Goal: Information Seeking & Learning: Find specific fact

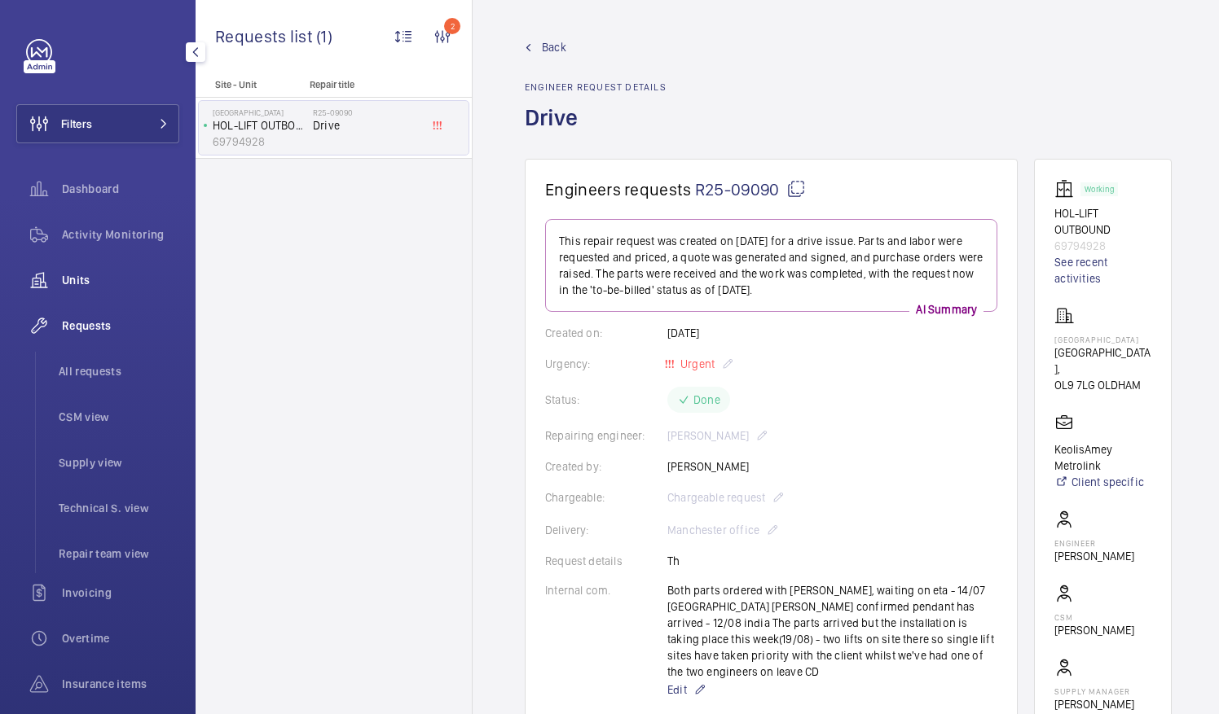
scroll to position [733, 0]
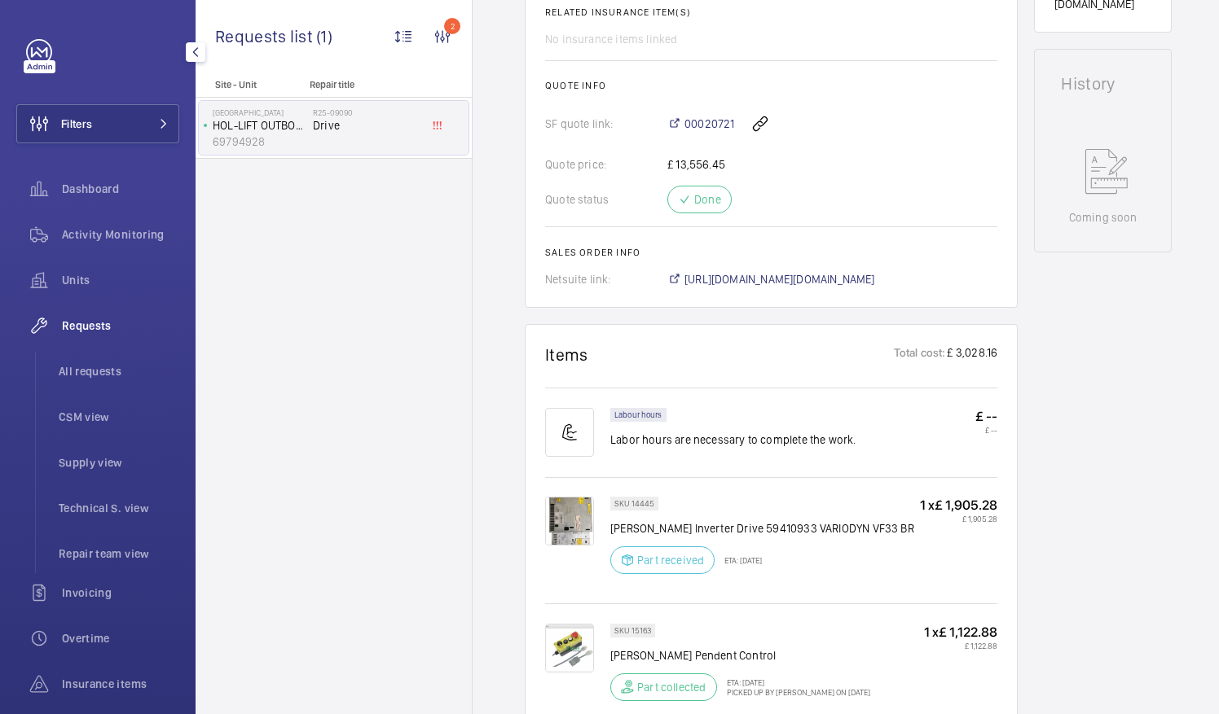
click at [86, 322] on span "Requests" at bounding box center [120, 326] width 117 height 16
click at [94, 367] on span "All requests" at bounding box center [119, 371] width 121 height 16
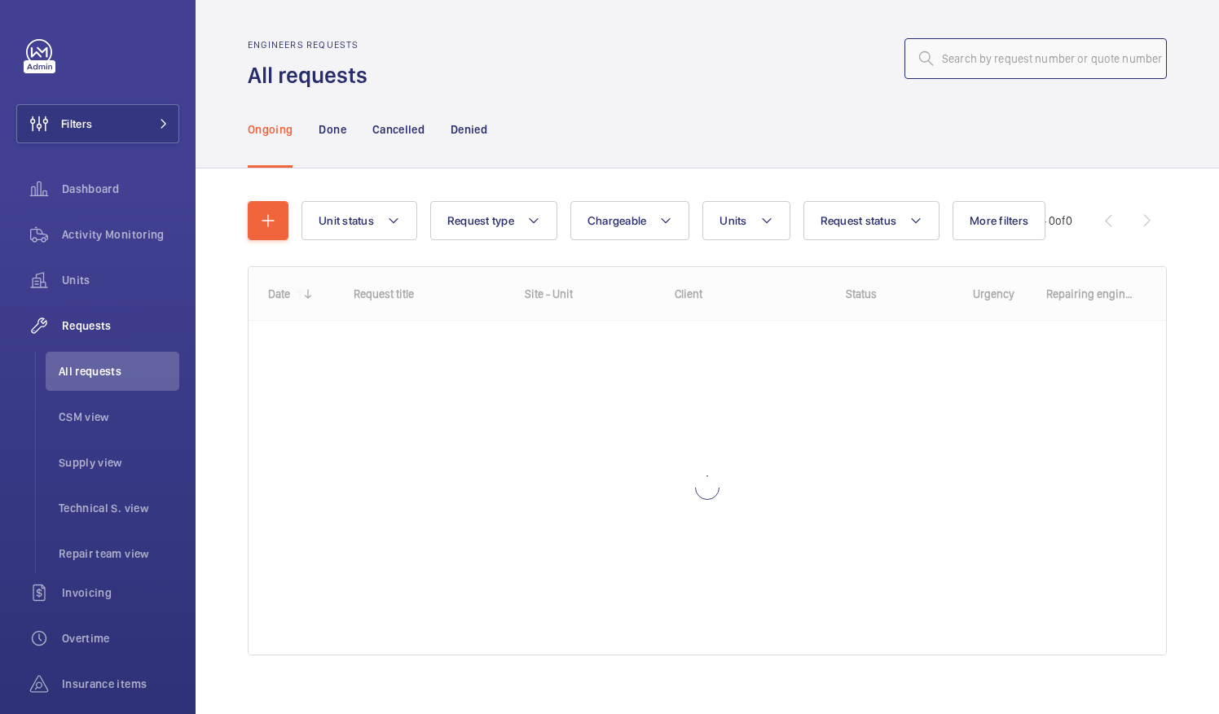
click at [932, 57] on input "text" at bounding box center [1035, 58] width 262 height 41
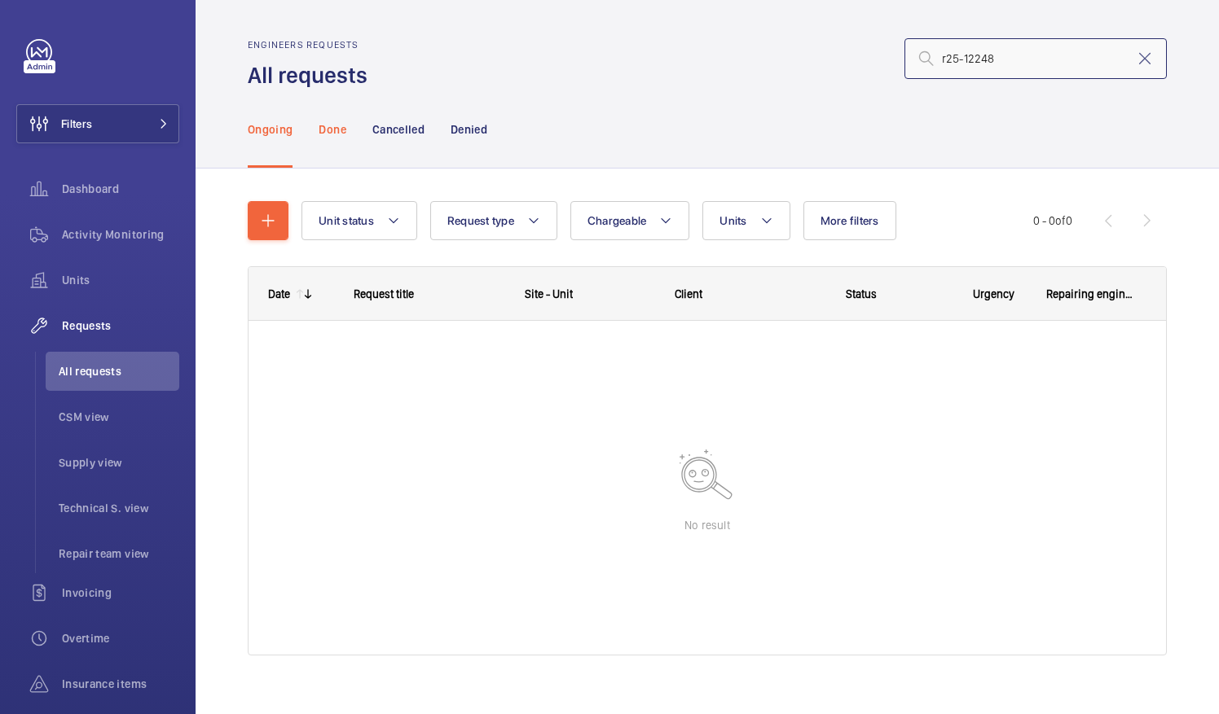
type input "r25-12248"
click at [333, 130] on p "Done" at bounding box center [332, 129] width 27 height 16
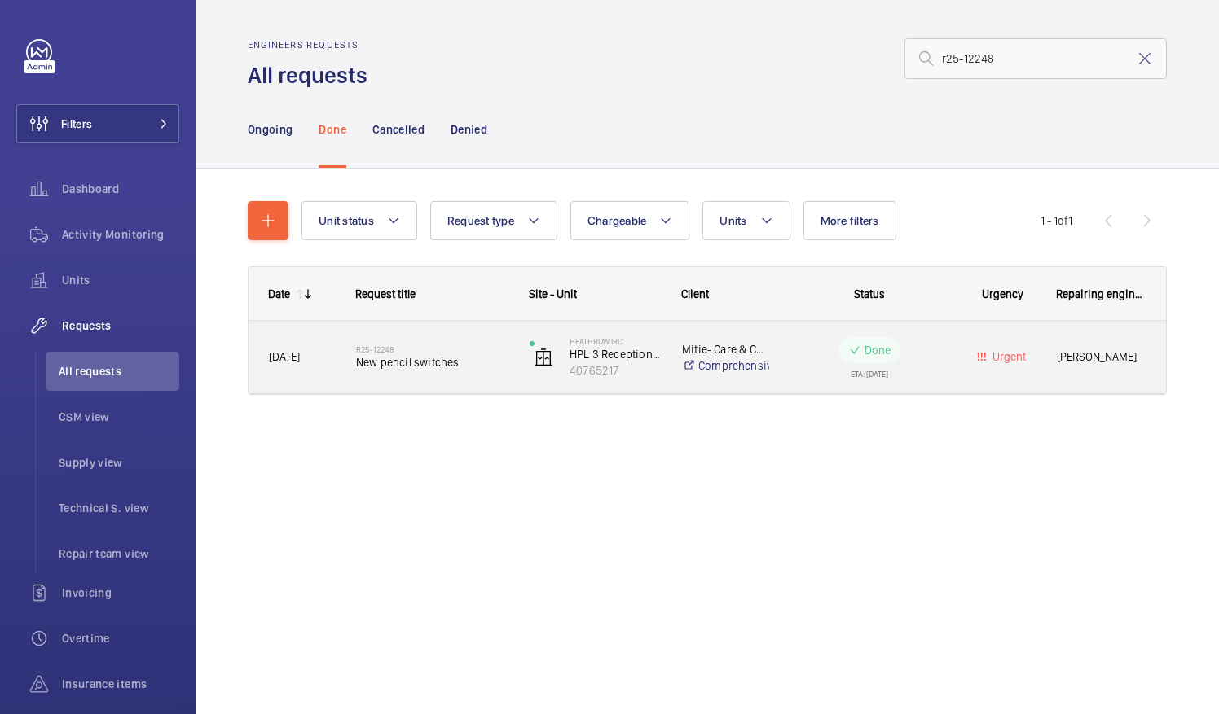
click at [416, 367] on span "New pencil switches" at bounding box center [432, 362] width 152 height 16
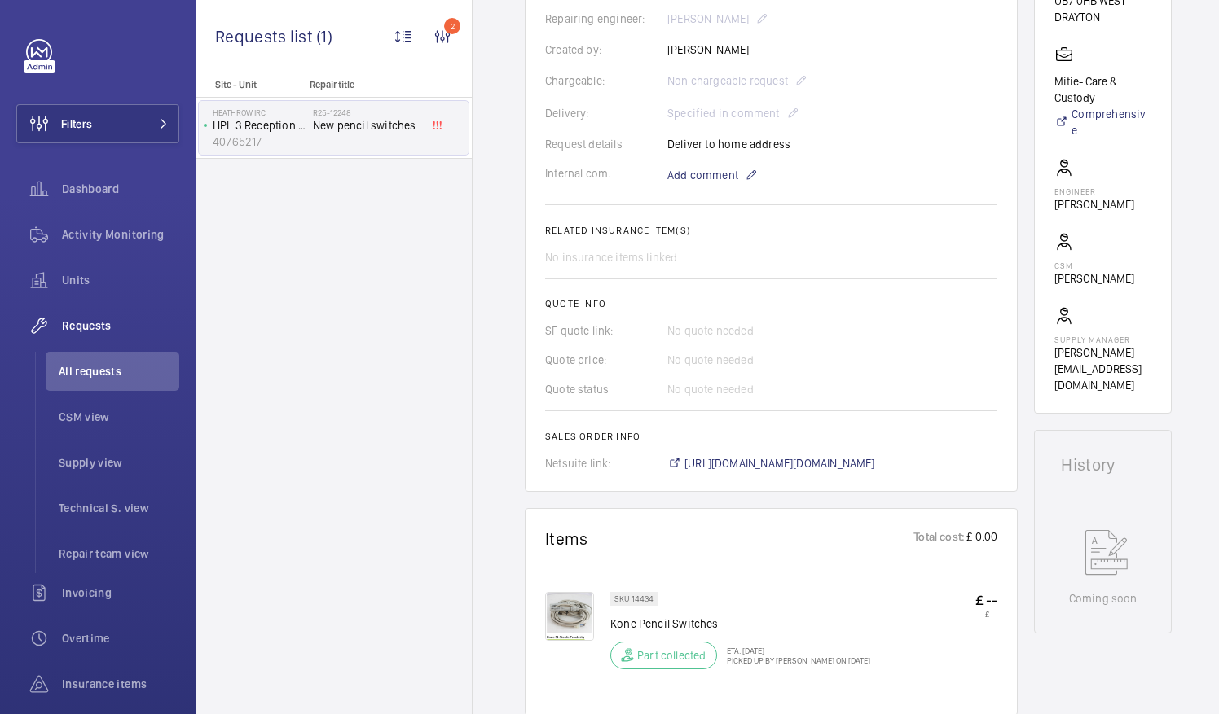
scroll to position [489, 0]
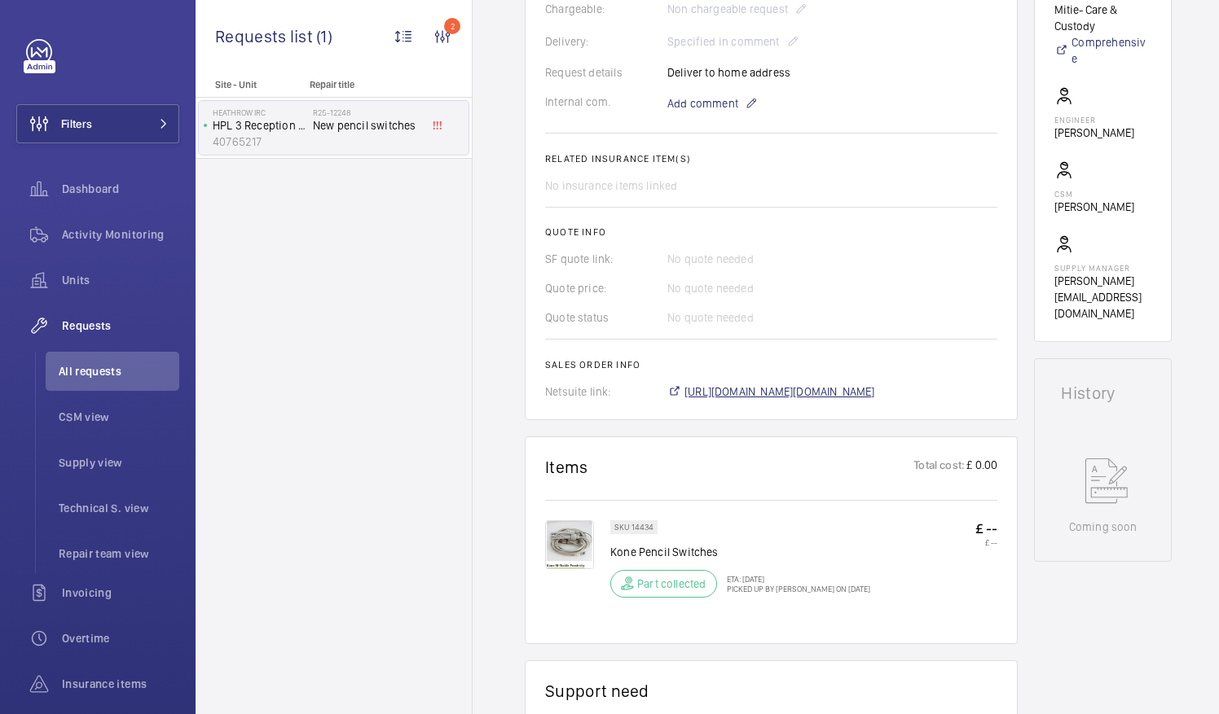
click at [872, 389] on span "https://6461500.app.netsuite.com/app/accounting/transactions/salesord.nl?id=302…" at bounding box center [779, 392] width 191 height 16
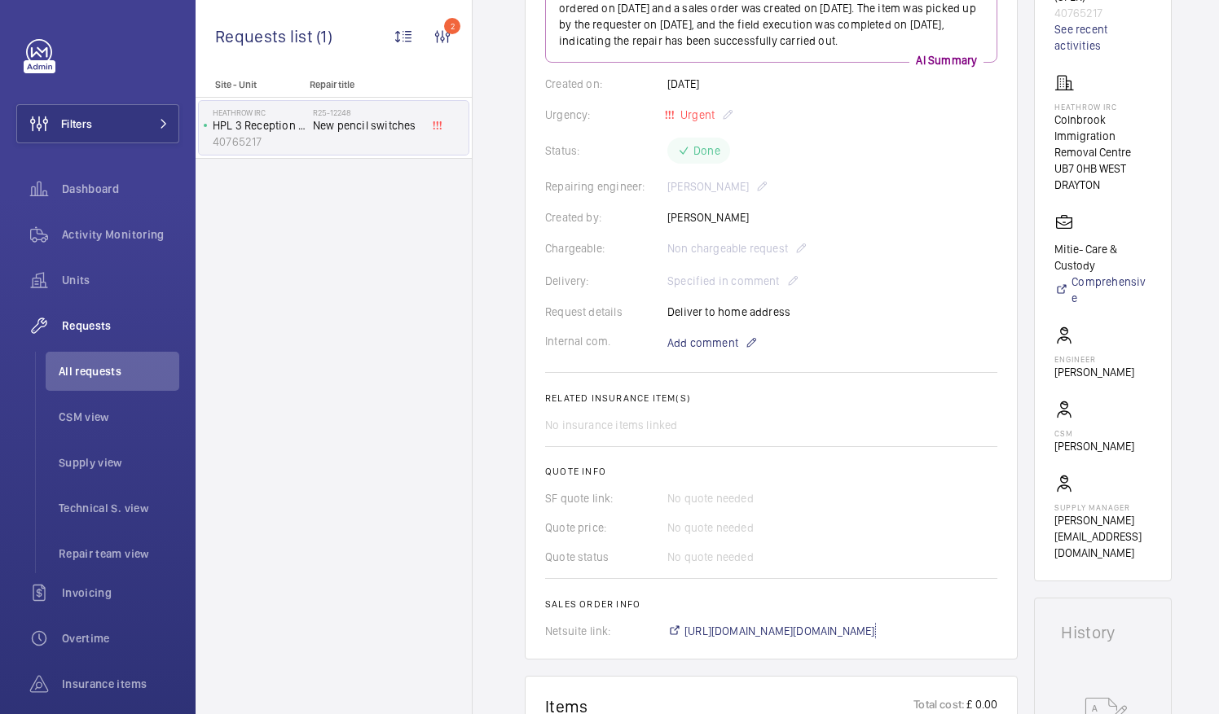
scroll to position [326, 0]
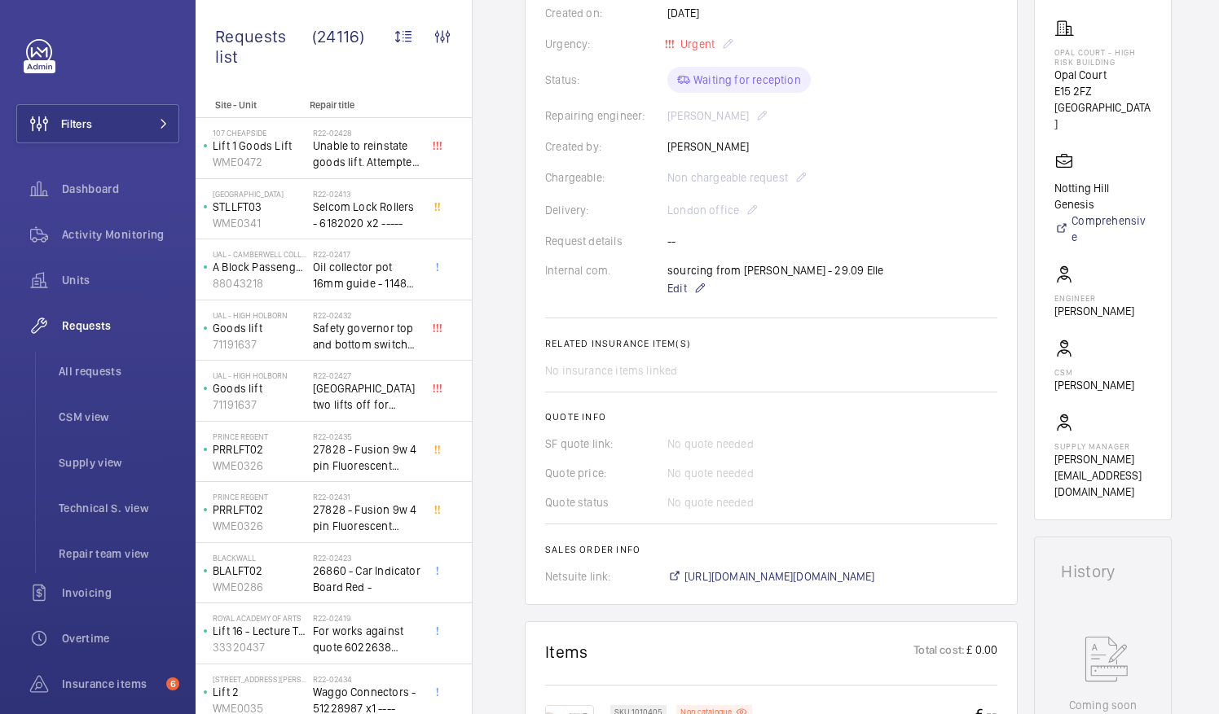
click at [720, 257] on wm-front-card-body "A repair request was created on 2025-09-26 for 4 hanging rollers and a crocodil…" at bounding box center [771, 242] width 452 height 686
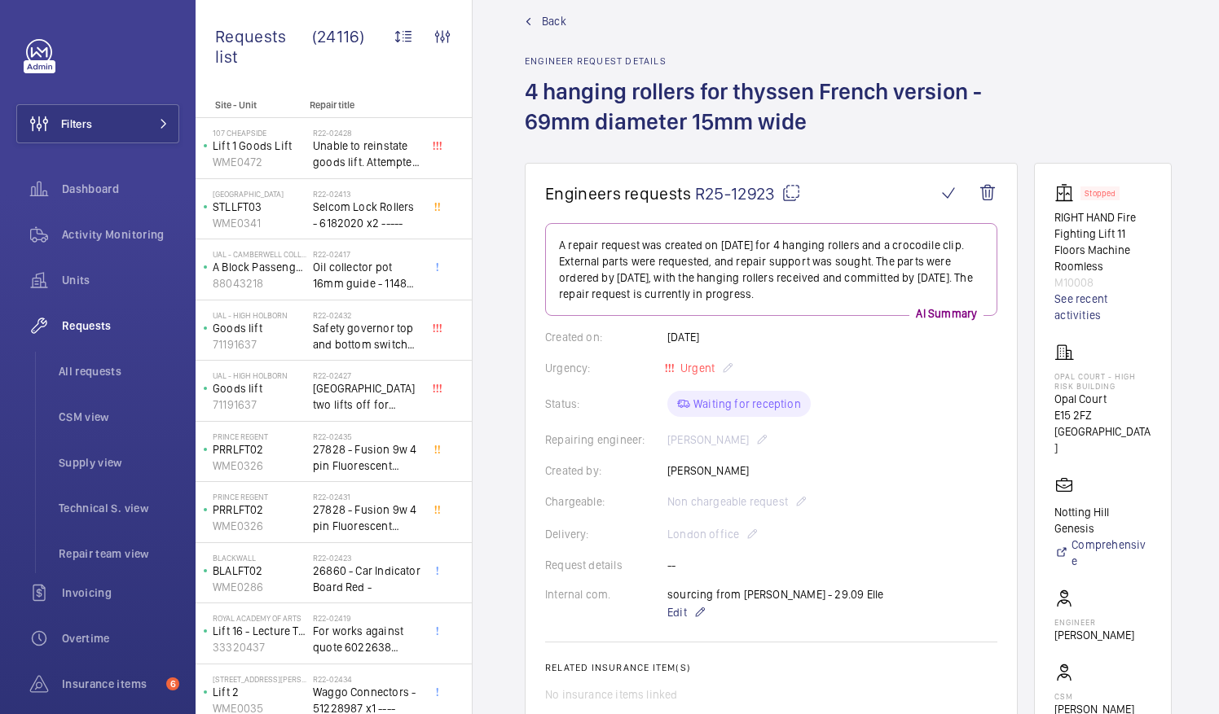
scroll to position [24, 0]
click at [788, 197] on mat-icon at bounding box center [791, 195] width 20 height 20
drag, startPoint x: 1073, startPoint y: 398, endPoint x: 1129, endPoint y: 399, distance: 56.2
click at [1129, 399] on p "Opal Court" at bounding box center [1102, 401] width 97 height 16
drag, startPoint x: 1129, startPoint y: 399, endPoint x: 1114, endPoint y: 402, distance: 15.0
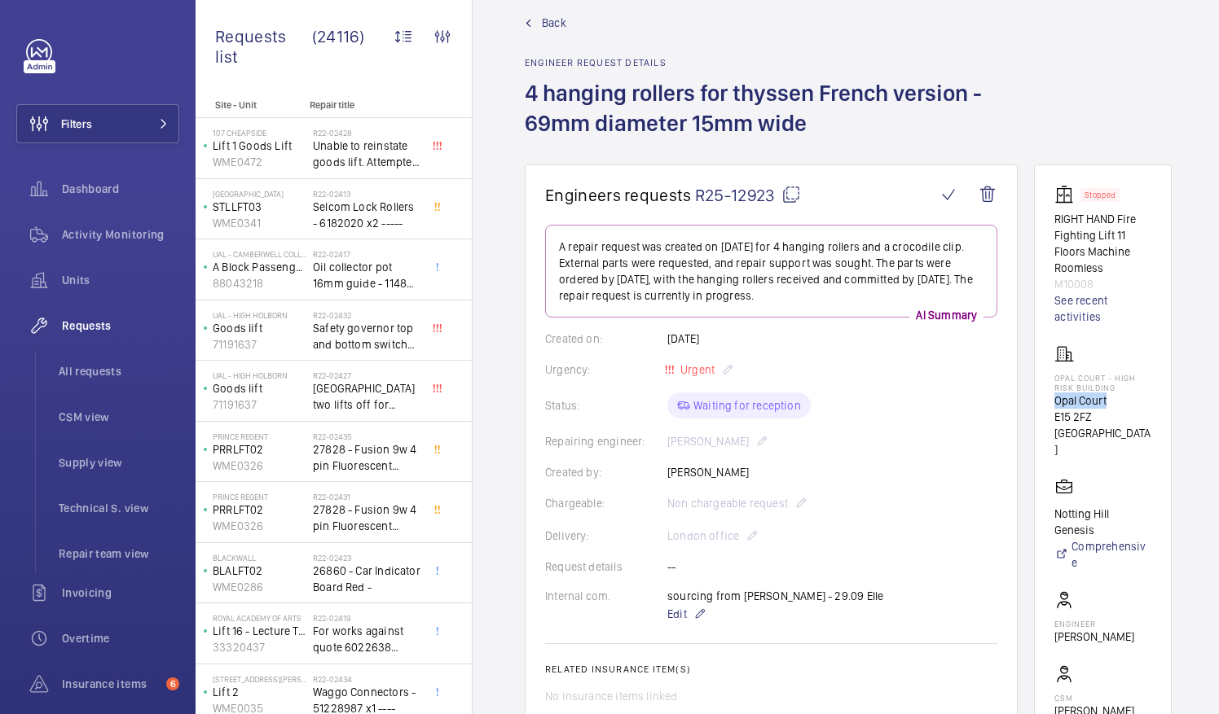
copy p "Opal Court"
drag, startPoint x: 529, startPoint y: 88, endPoint x: 695, endPoint y: 94, distance: 166.3
click at [695, 94] on h1 "4 hanging rollers for thyssen French version - 69mm diameter 15mm wide" at bounding box center [781, 121] width 512 height 86
drag, startPoint x: 695, startPoint y: 94, endPoint x: 670, endPoint y: 94, distance: 25.3
copy h1 "4 hanging rollers"
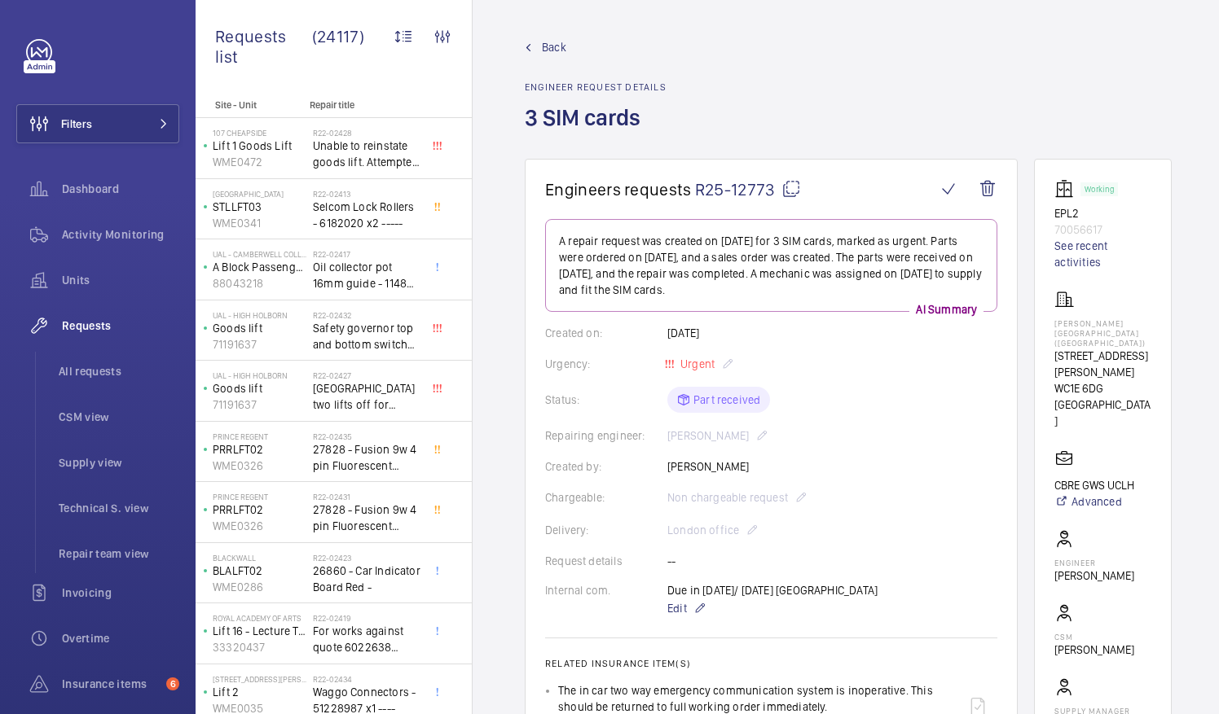
click at [791, 188] on mat-icon at bounding box center [791, 189] width 20 height 20
click at [1072, 323] on wm-front-card "Working EPL2 70056617 See recent activities Eastman Dental Hospital (UCLH) 47-4…" at bounding box center [1103, 472] width 138 height 626
drag, startPoint x: 1072, startPoint y: 322, endPoint x: 1148, endPoint y: 323, distance: 75.8
click at [1148, 323] on wm-front-card "Working EPL2 70056617 See recent activities Eastman Dental Hospital (UCLH) 47-4…" at bounding box center [1103, 472] width 138 height 626
drag, startPoint x: 1148, startPoint y: 323, endPoint x: 1133, endPoint y: 323, distance: 14.7
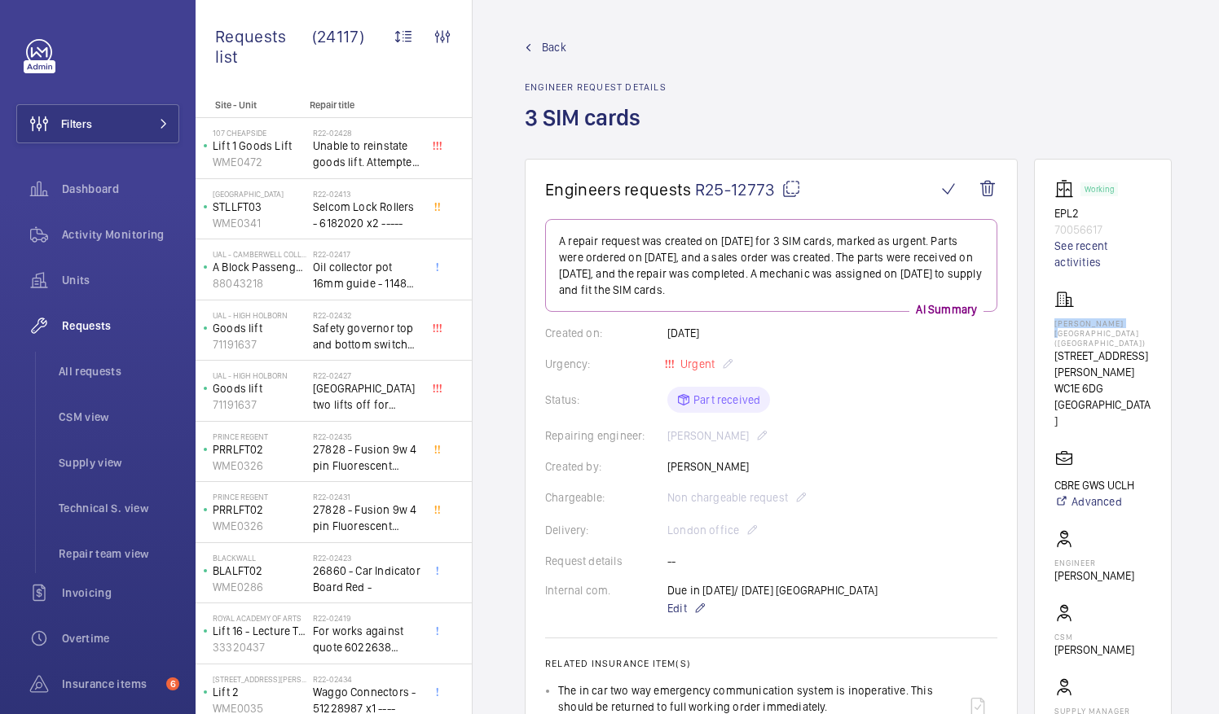
copy p "Eastman Dental"
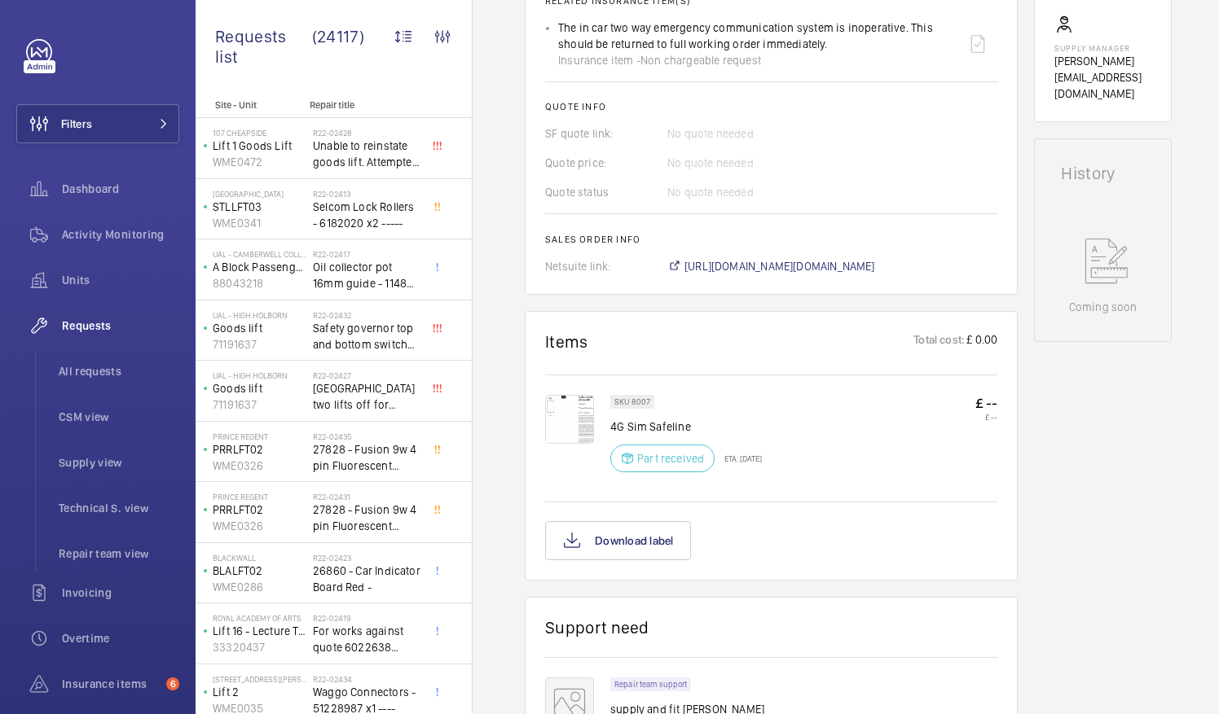
scroll to position [667, 0]
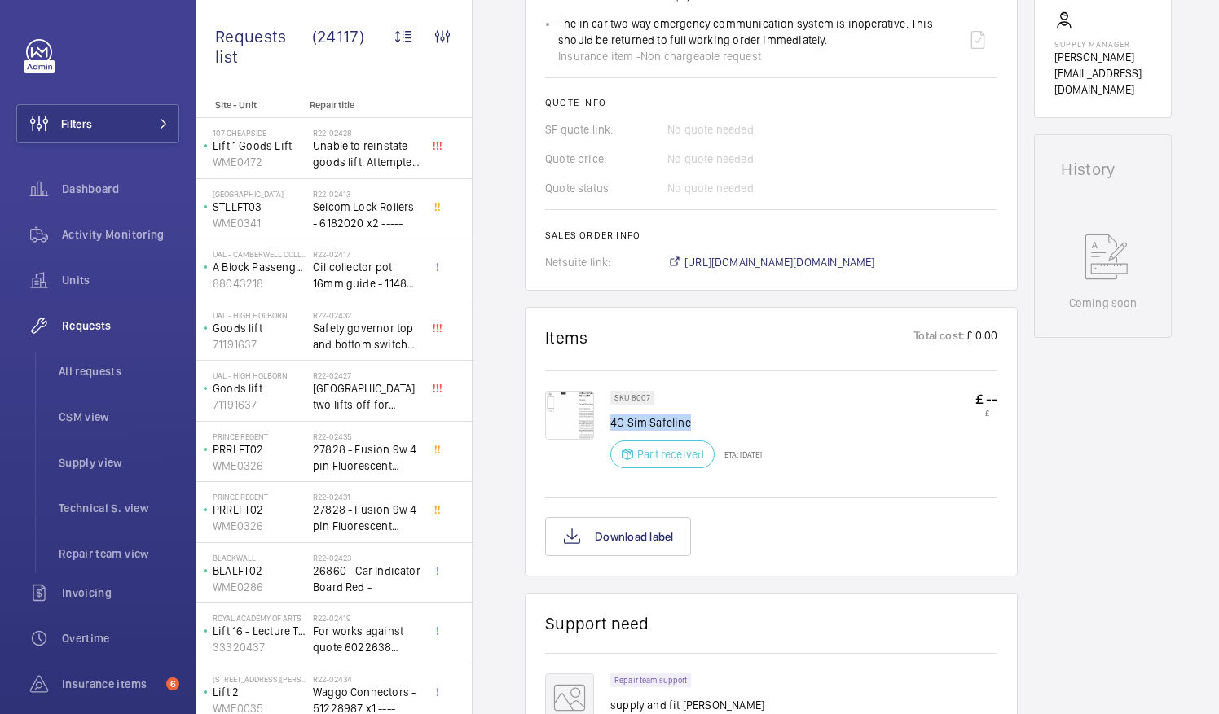
drag, startPoint x: 612, startPoint y: 420, endPoint x: 733, endPoint y: 428, distance: 121.6
click at [733, 428] on p "4G Sim Safeline" at bounding box center [686, 423] width 152 height 16
drag, startPoint x: 733, startPoint y: 428, endPoint x: 673, endPoint y: 425, distance: 60.3
copy p "4G Sim Safeline"
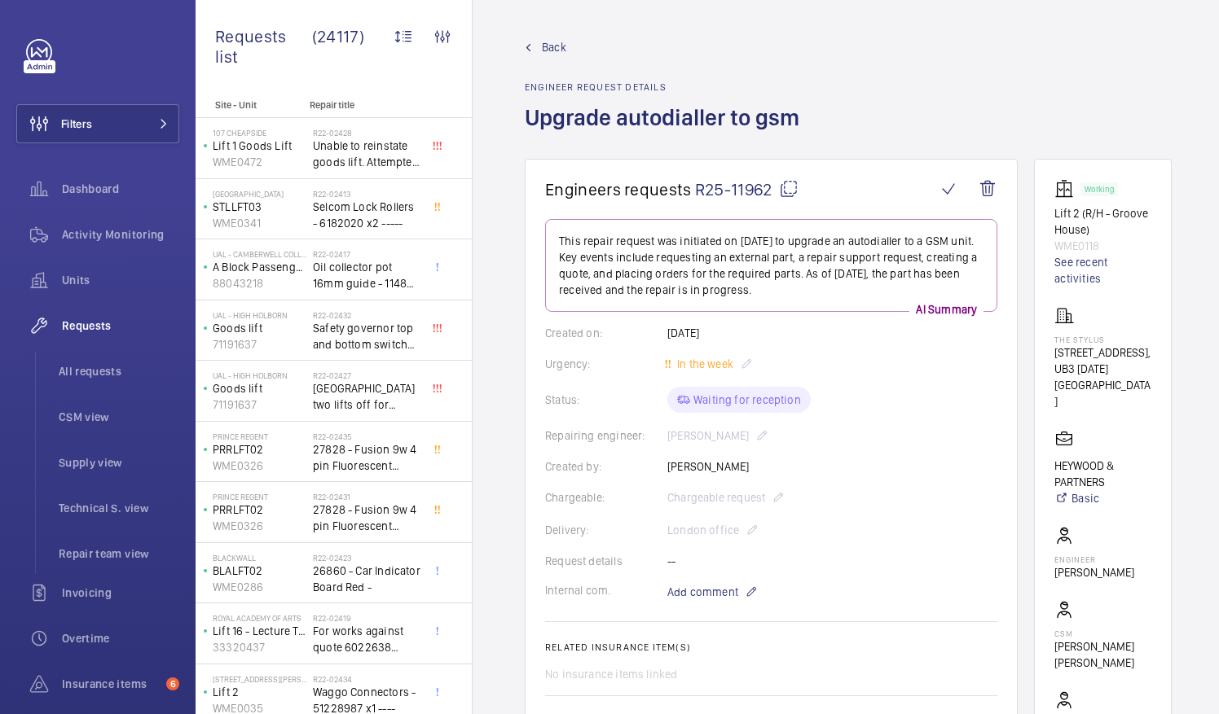
click at [790, 182] on mat-icon at bounding box center [789, 189] width 20 height 20
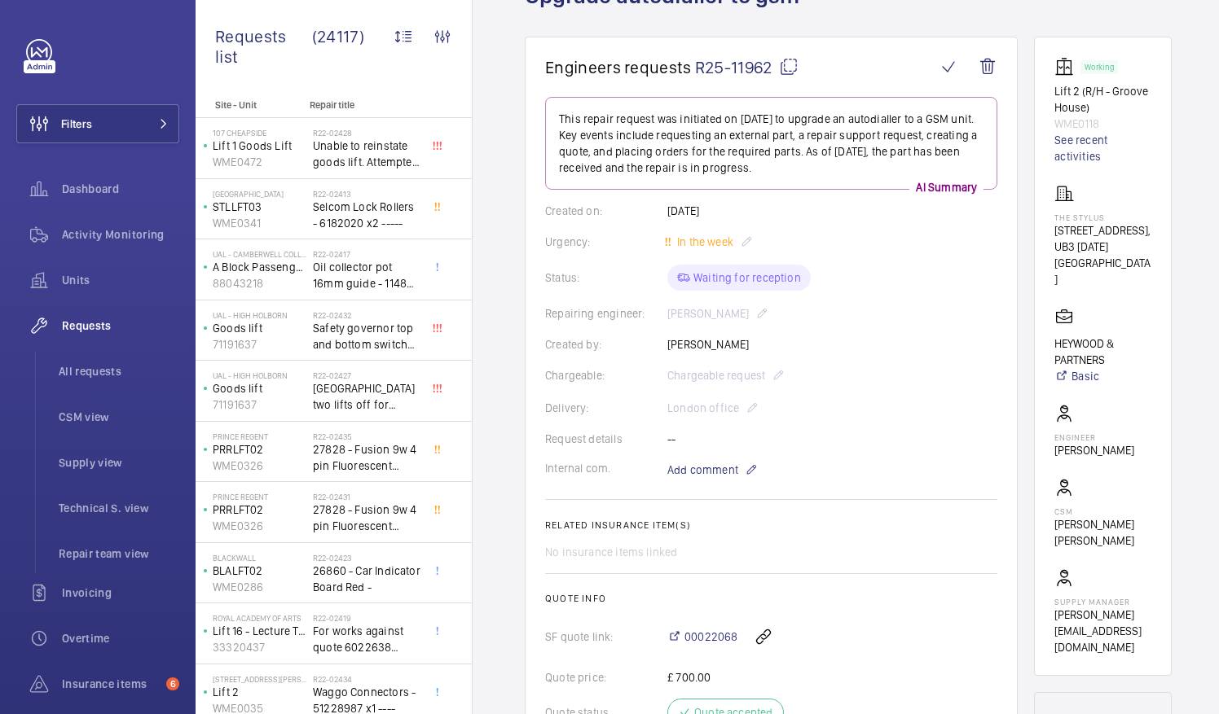
scroll to position [115, 0]
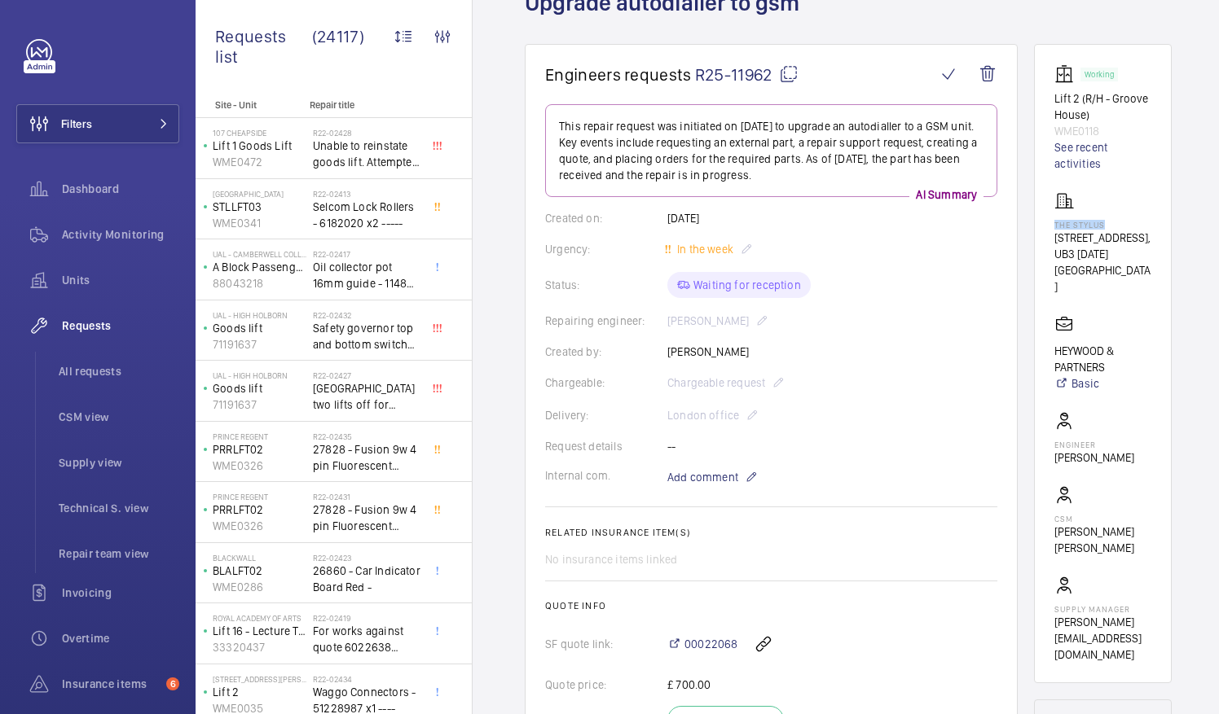
drag, startPoint x: 1074, startPoint y: 222, endPoint x: 1127, endPoint y: 224, distance: 53.8
click at [1127, 224] on p "The Stylus" at bounding box center [1102, 225] width 97 height 10
drag, startPoint x: 1127, startPoint y: 224, endPoint x: 1107, endPoint y: 224, distance: 20.4
click at [1107, 224] on p "The Stylus" at bounding box center [1102, 225] width 97 height 10
copy p "The Stylus"
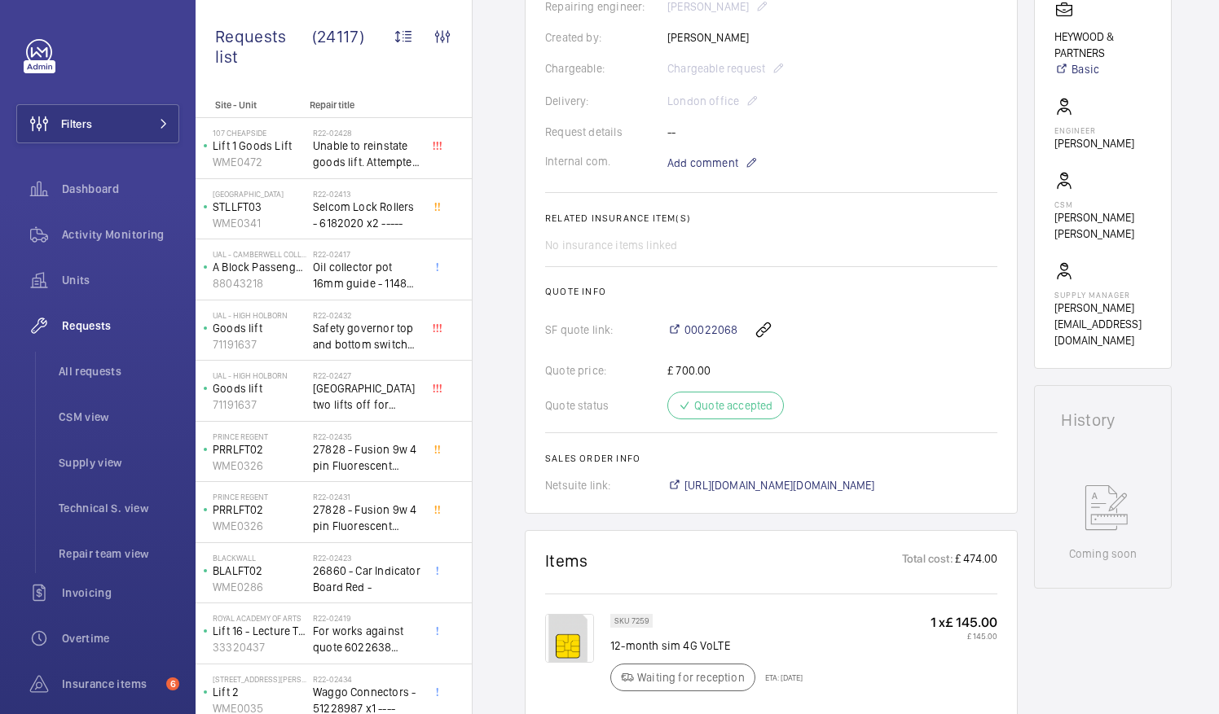
scroll to position [0, 0]
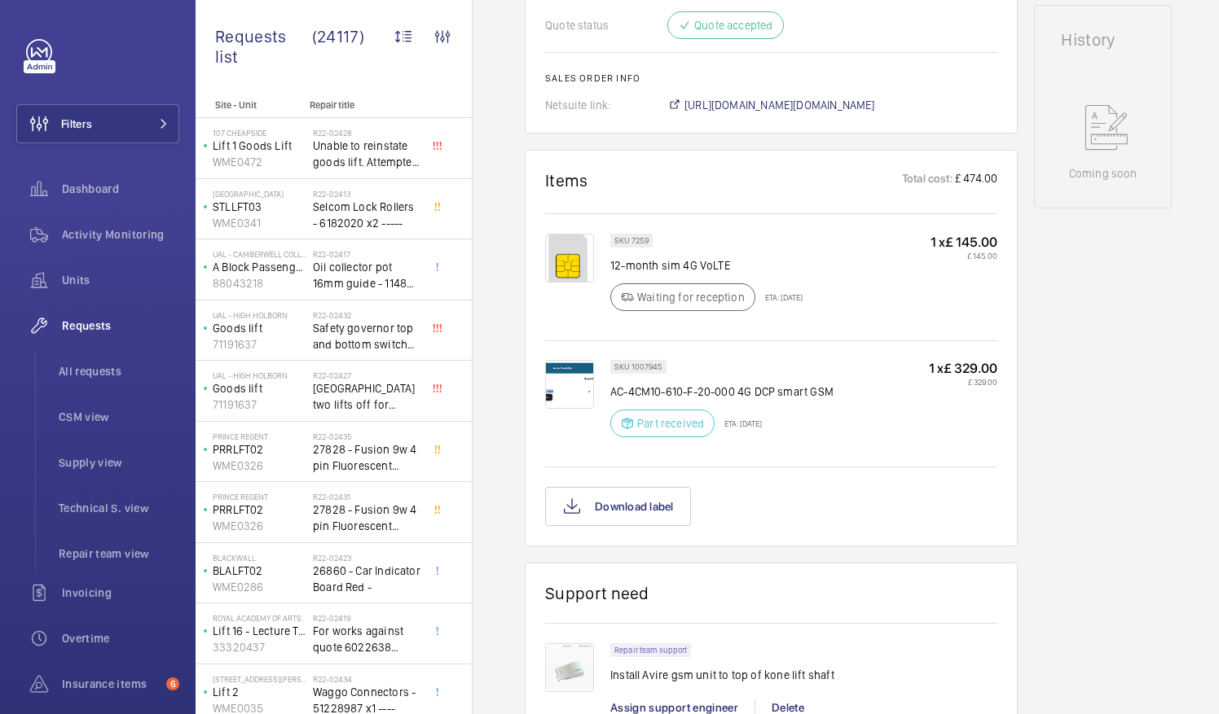
scroll to position [845, 0]
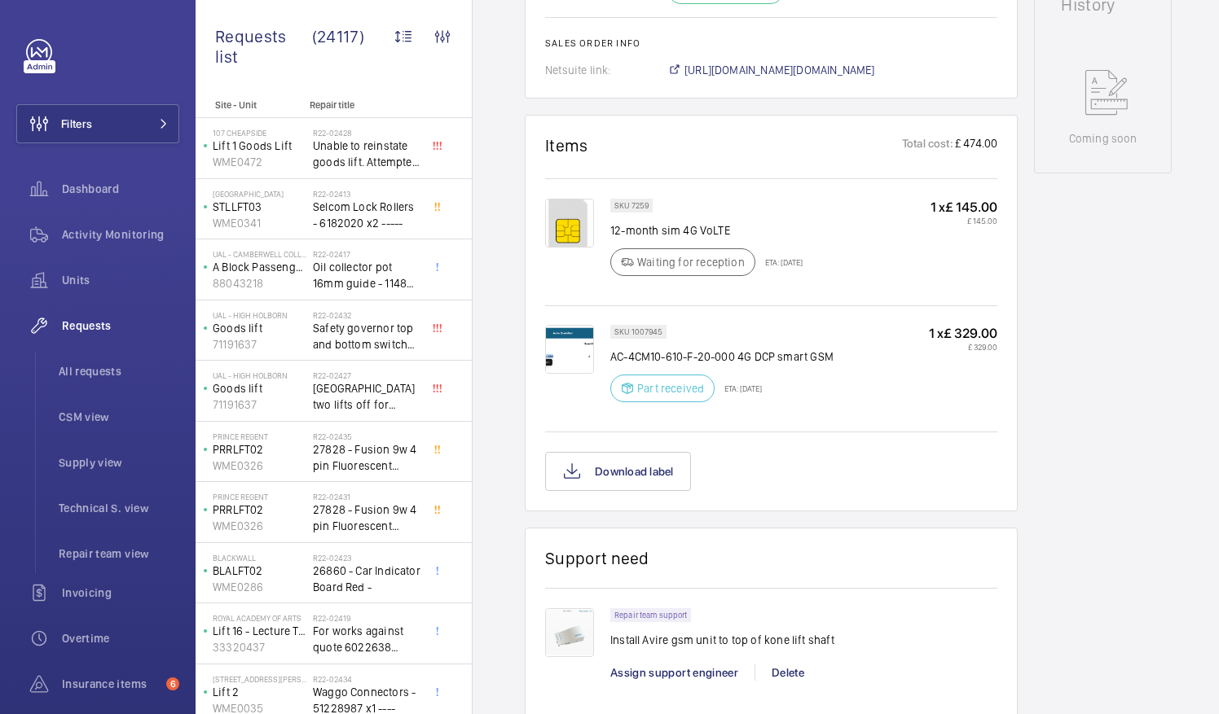
click at [609, 357] on div at bounding box center [577, 368] width 65 height 87
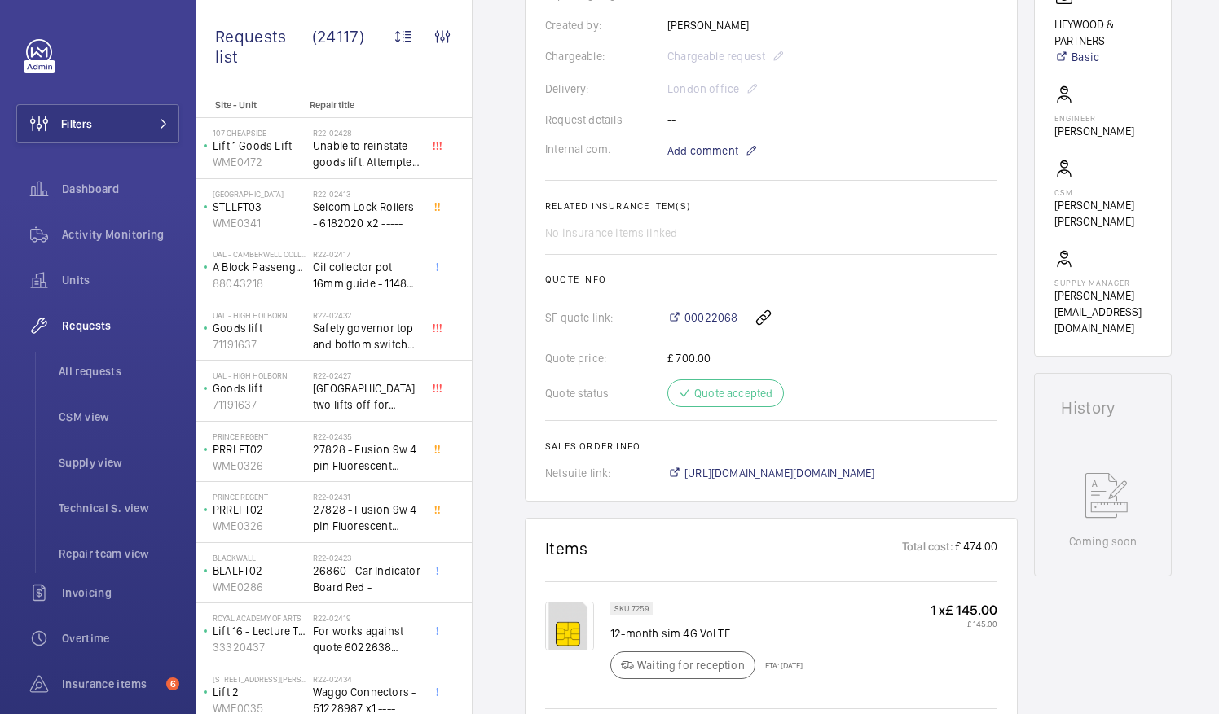
scroll to position [439, 0]
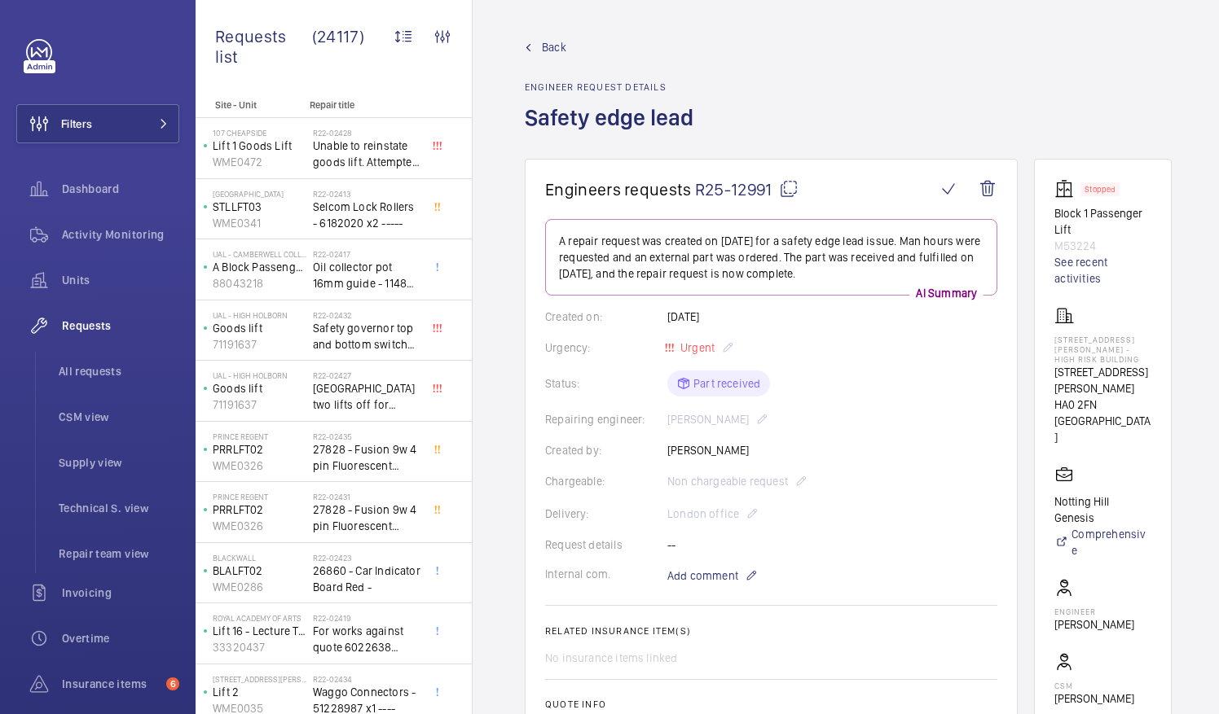
click at [789, 187] on mat-icon at bounding box center [789, 189] width 20 height 20
click at [787, 191] on mat-icon at bounding box center [789, 189] width 20 height 20
drag, startPoint x: 1072, startPoint y: 371, endPoint x: 1096, endPoint y: 386, distance: 27.8
click at [1096, 386] on p "112-128 Williams Way" at bounding box center [1102, 380] width 97 height 33
drag, startPoint x: 1096, startPoint y: 386, endPoint x: 1079, endPoint y: 381, distance: 17.8
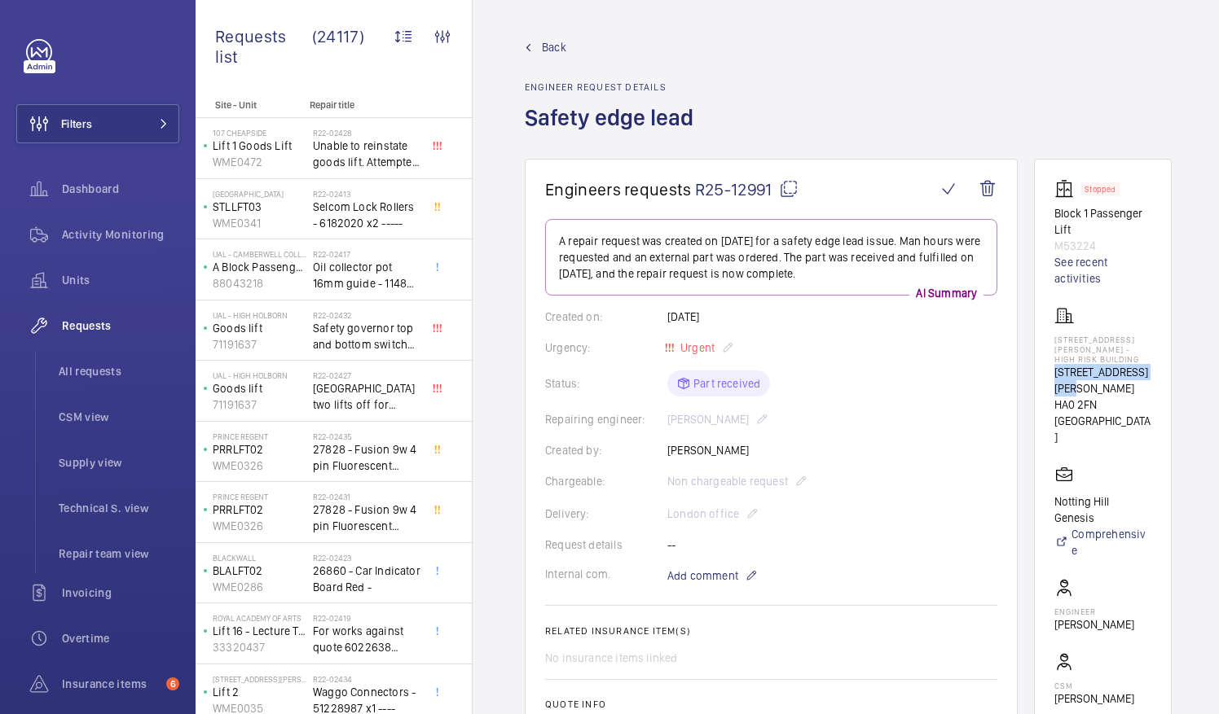
copy p "112-128 Williams Way"
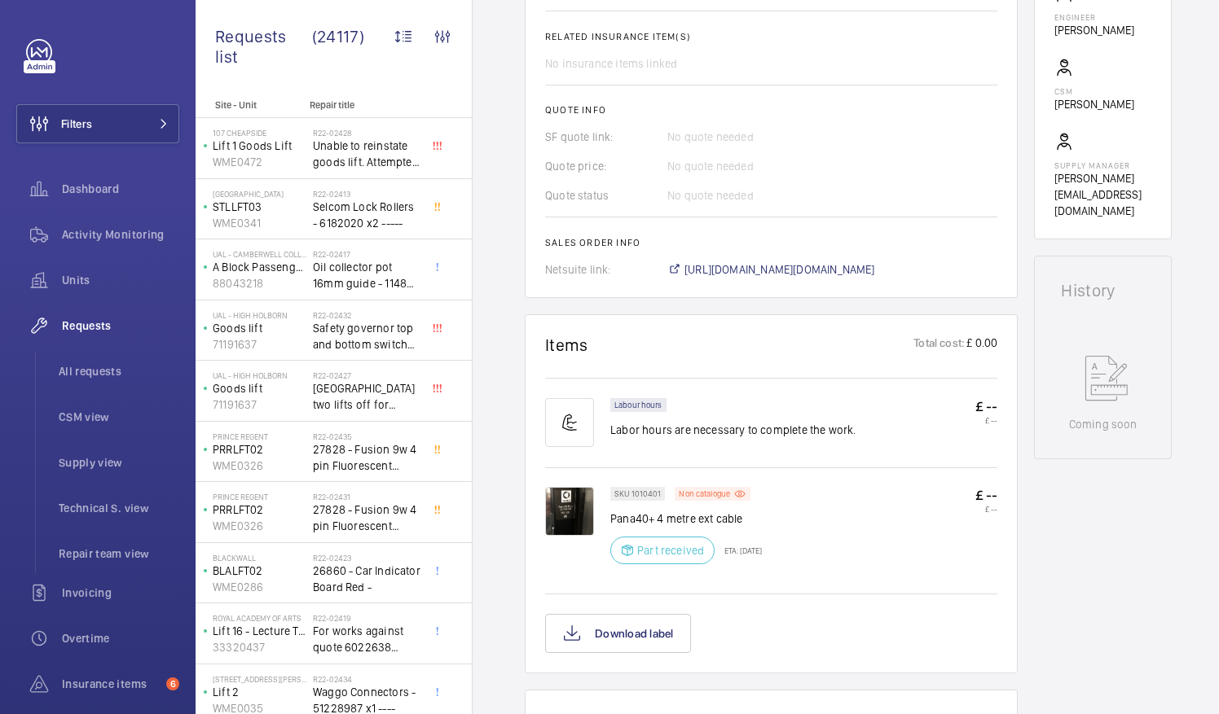
scroll to position [595, 0]
drag, startPoint x: 609, startPoint y: 513, endPoint x: 754, endPoint y: 518, distance: 145.1
click at [754, 518] on div "SKU 1010401 Non catalogue Pana40+ 4 metre ext cable Part received ETA: 1 Oct 20…" at bounding box center [771, 537] width 452 height 103
click at [756, 519] on p "Pana40+ 4 metre ext cable" at bounding box center [686, 518] width 152 height 16
click at [758, 516] on p "Pana40+ 4 metre ext cable" at bounding box center [686, 518] width 152 height 16
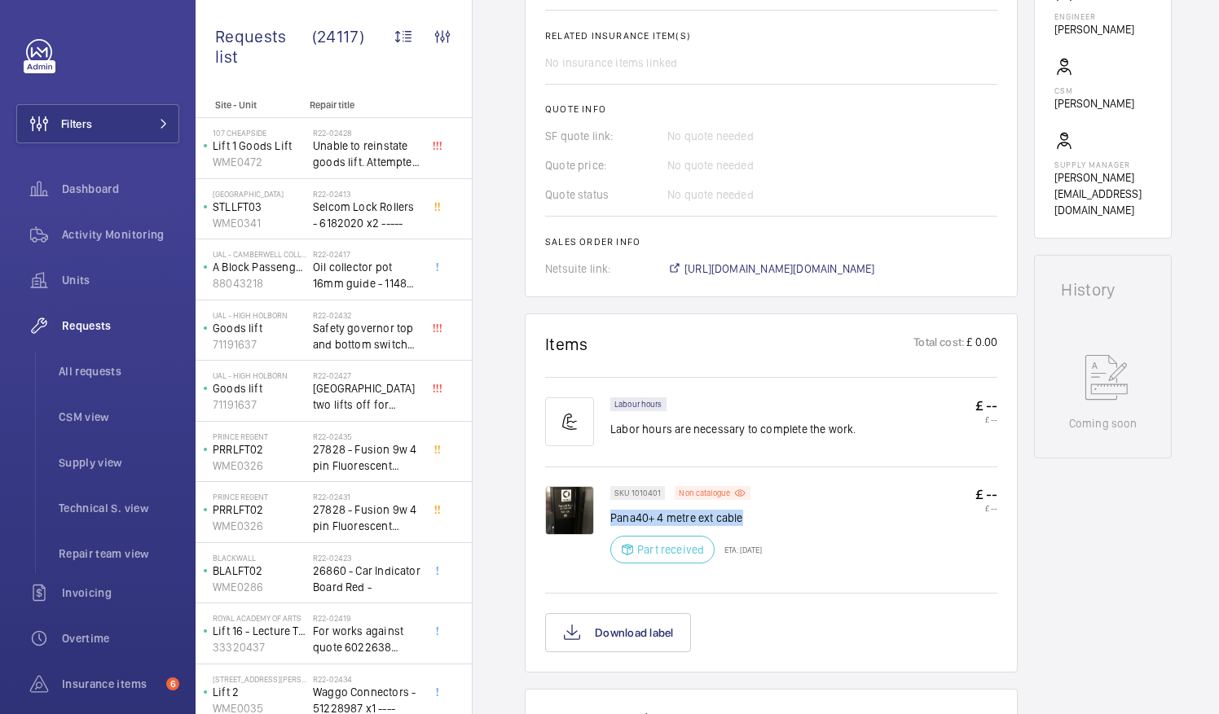
drag, startPoint x: 611, startPoint y: 516, endPoint x: 740, endPoint y: 520, distance: 128.8
click at [740, 520] on p "Pana40+ 4 metre ext cable" at bounding box center [686, 518] width 152 height 16
drag, startPoint x: 740, startPoint y: 520, endPoint x: 727, endPoint y: 519, distance: 12.2
copy p "Pana40+ 4 metre ext cable"
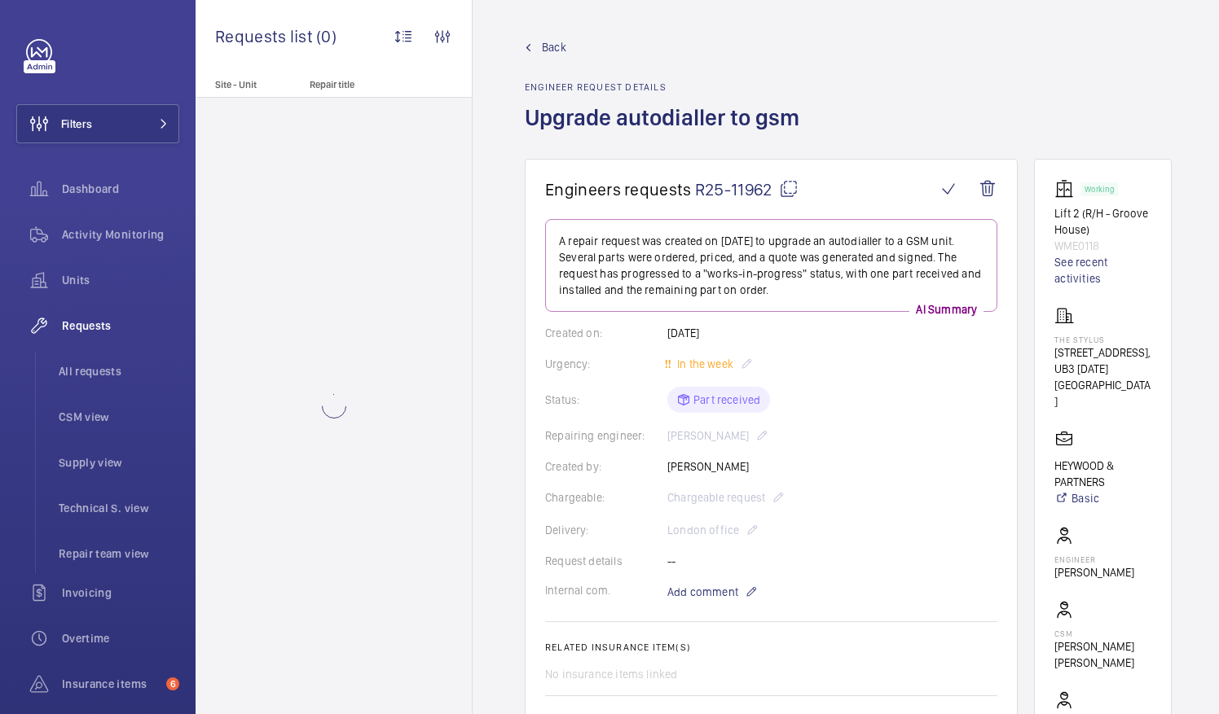
click at [790, 189] on mat-icon at bounding box center [789, 189] width 20 height 20
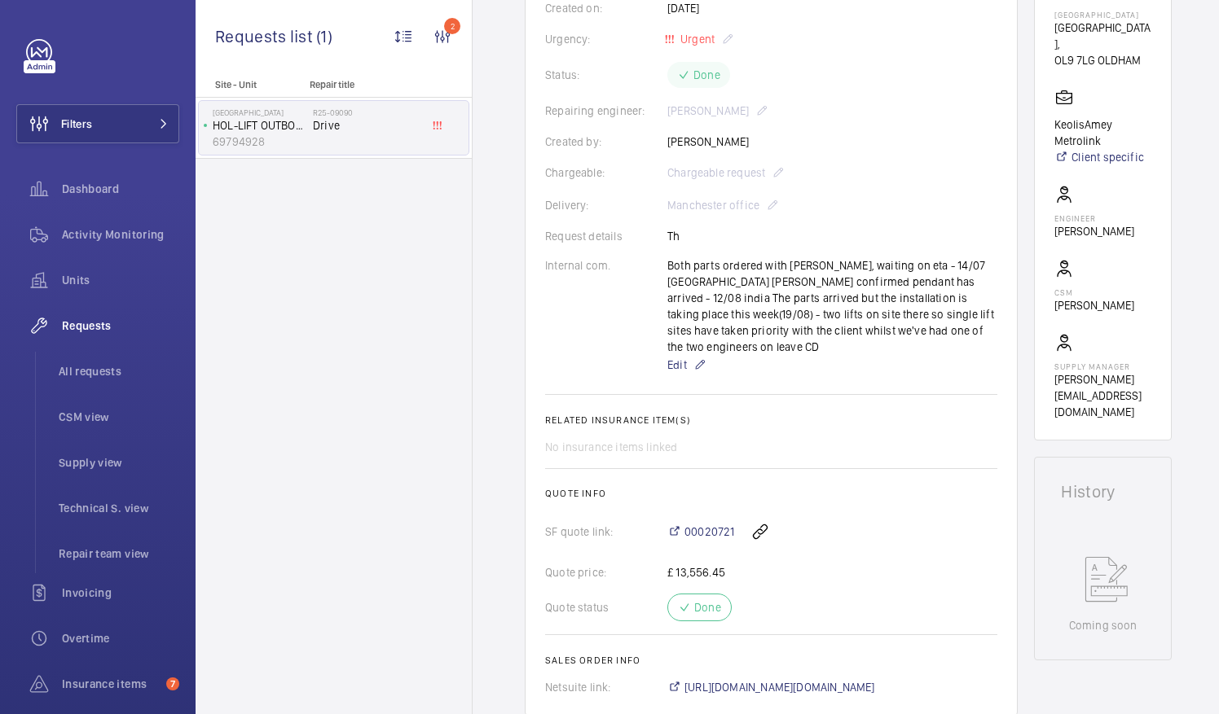
scroll to position [324, 0]
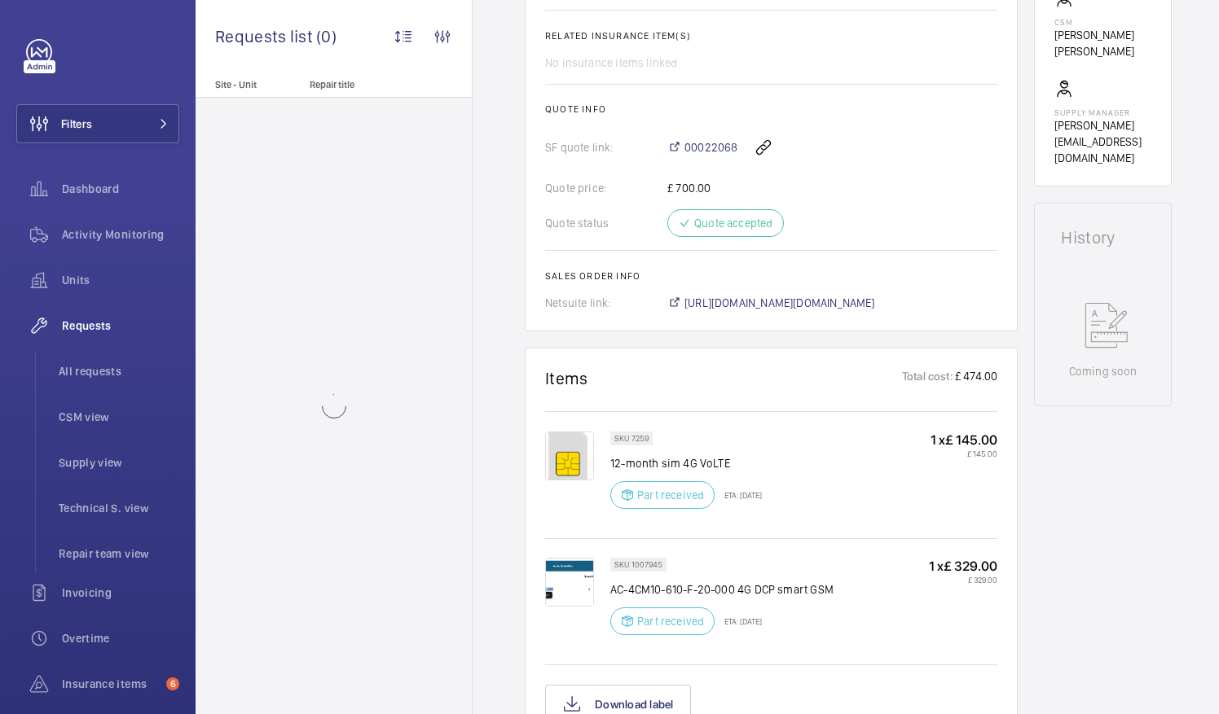
scroll to position [623, 0]
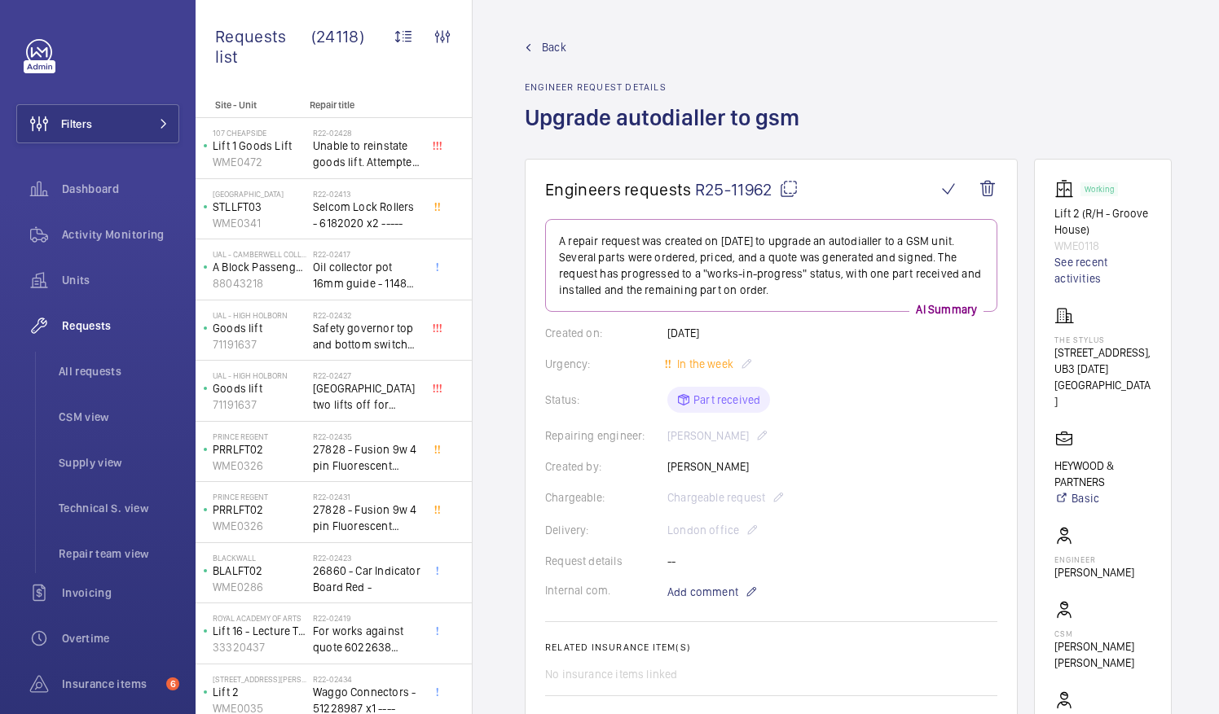
click at [789, 189] on mat-icon at bounding box center [789, 189] width 20 height 20
drag, startPoint x: 1074, startPoint y: 336, endPoint x: 1124, endPoint y: 341, distance: 50.7
click at [1124, 341] on p "The Stylus" at bounding box center [1102, 340] width 97 height 10
drag, startPoint x: 1124, startPoint y: 341, endPoint x: 1098, endPoint y: 339, distance: 26.1
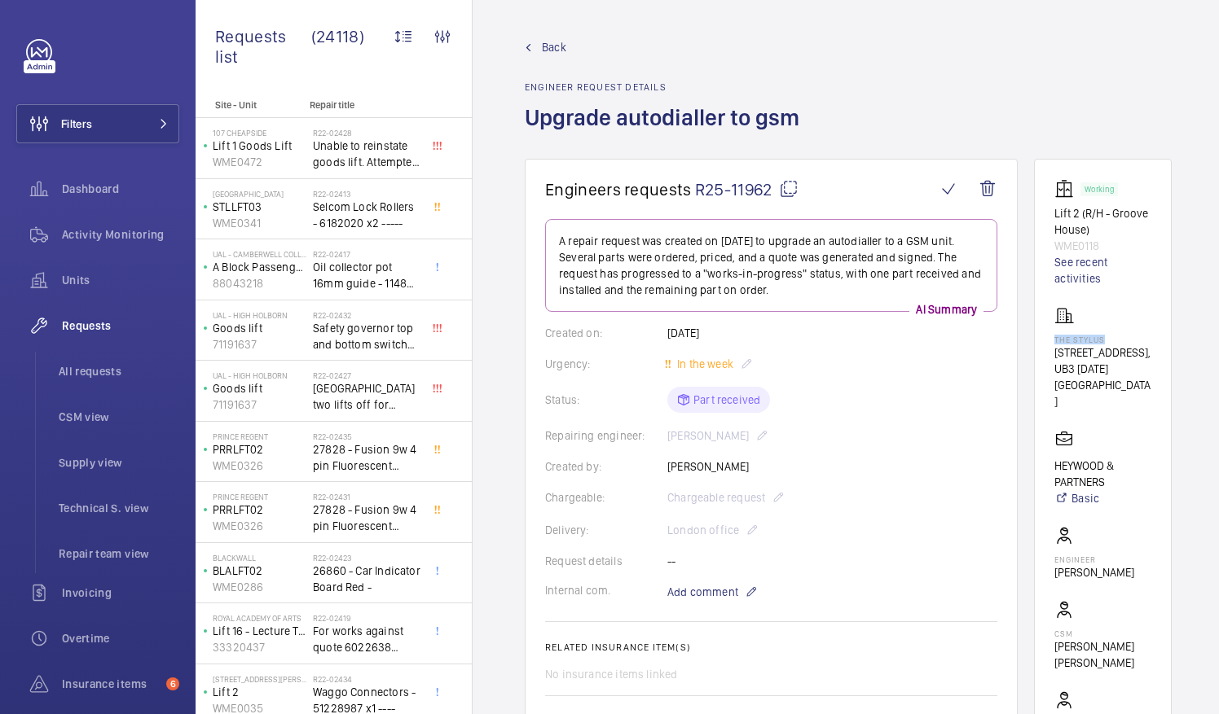
copy p "The Stylus"
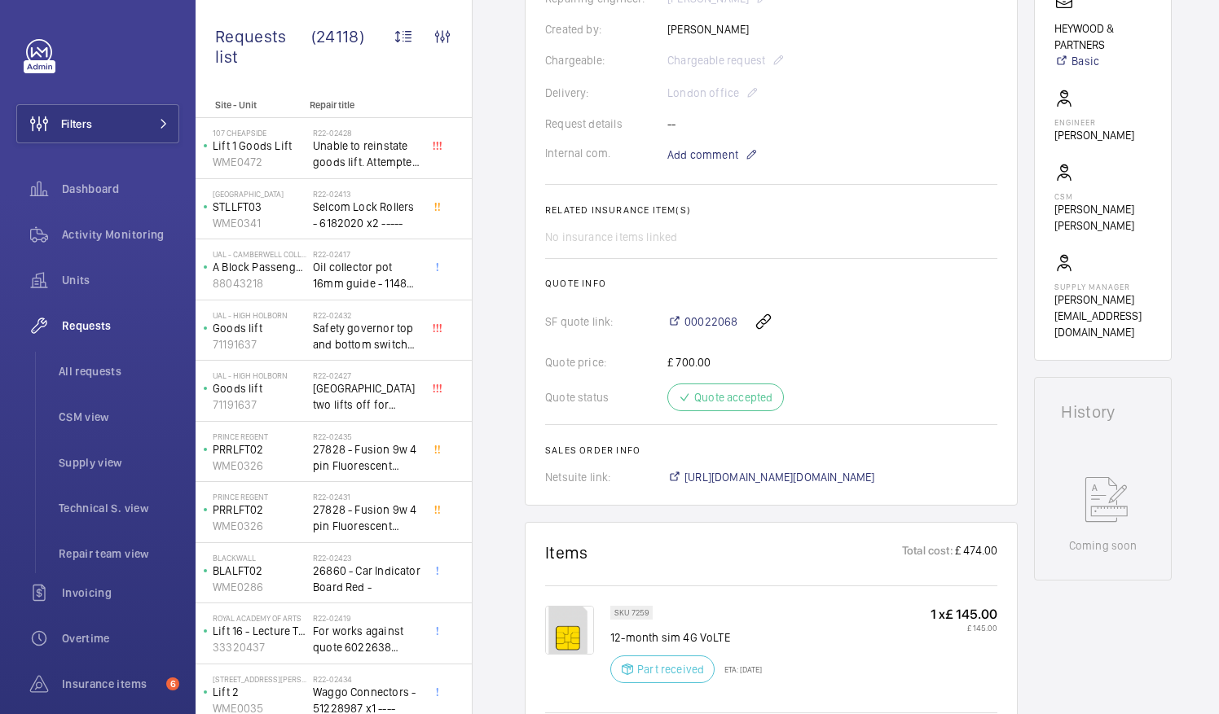
scroll to position [437, 0]
drag, startPoint x: 610, startPoint y: 634, endPoint x: 739, endPoint y: 640, distance: 128.9
click at [739, 640] on p "12-month sim 4G VoLTE" at bounding box center [686, 639] width 152 height 16
drag, startPoint x: 739, startPoint y: 640, endPoint x: 715, endPoint y: 637, distance: 23.8
copy p "12-month sim 4G VoLTE"
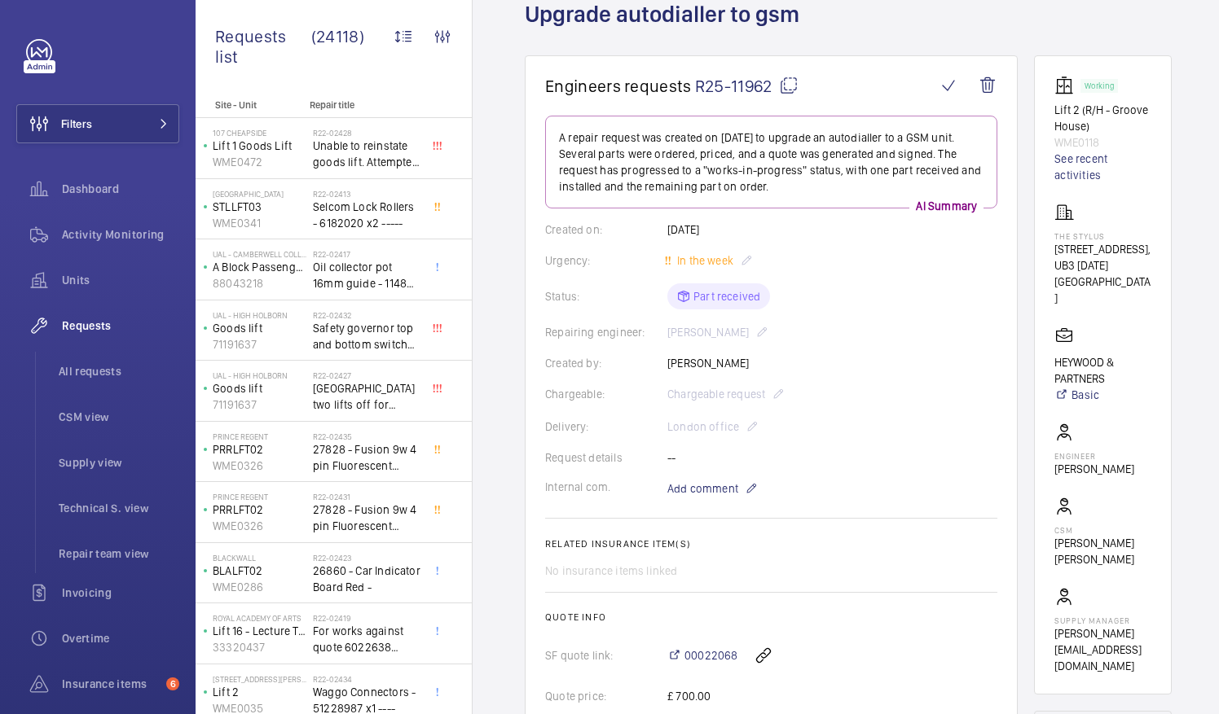
scroll to position [0, 0]
